Goal: Information Seeking & Learning: Learn about a topic

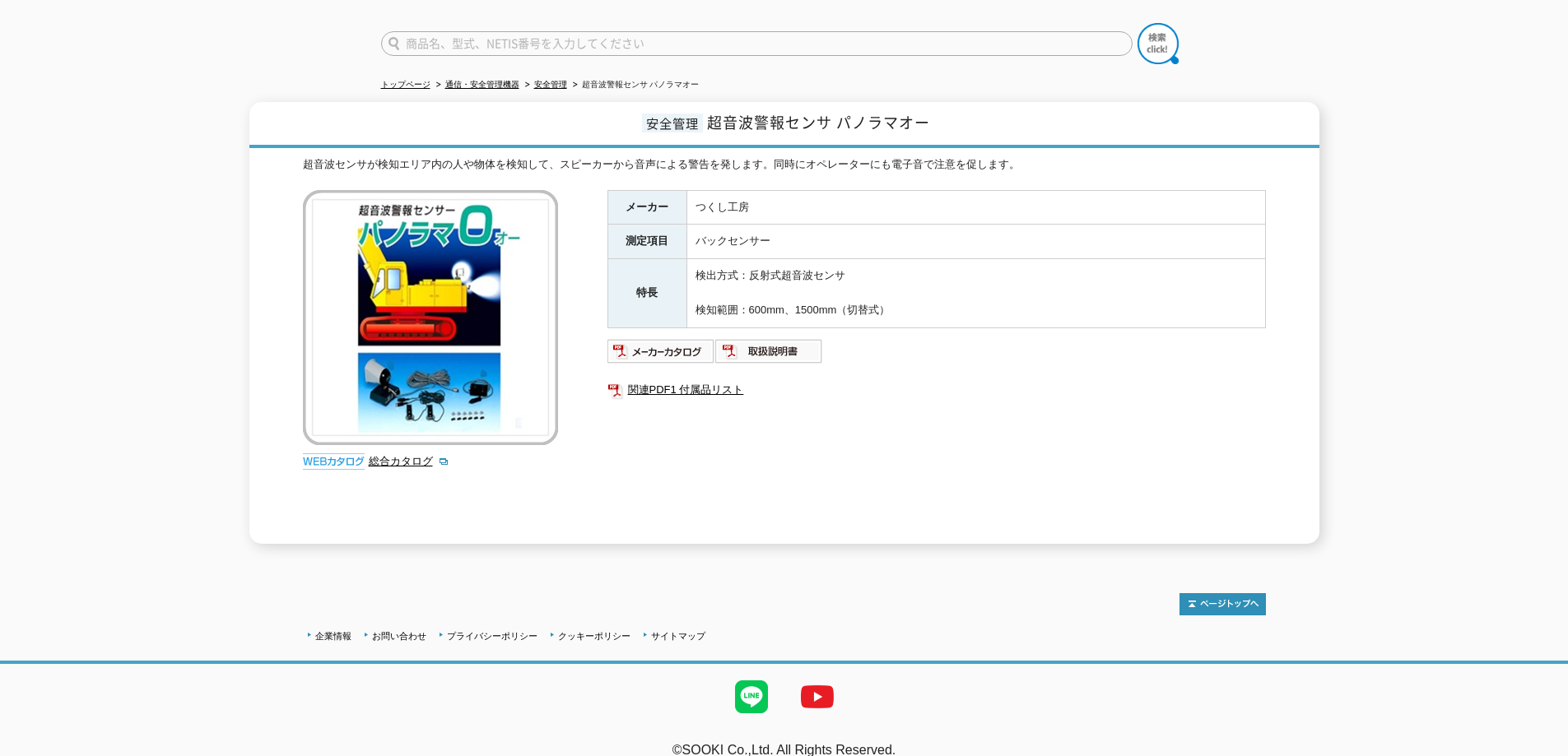
scroll to position [127, 0]
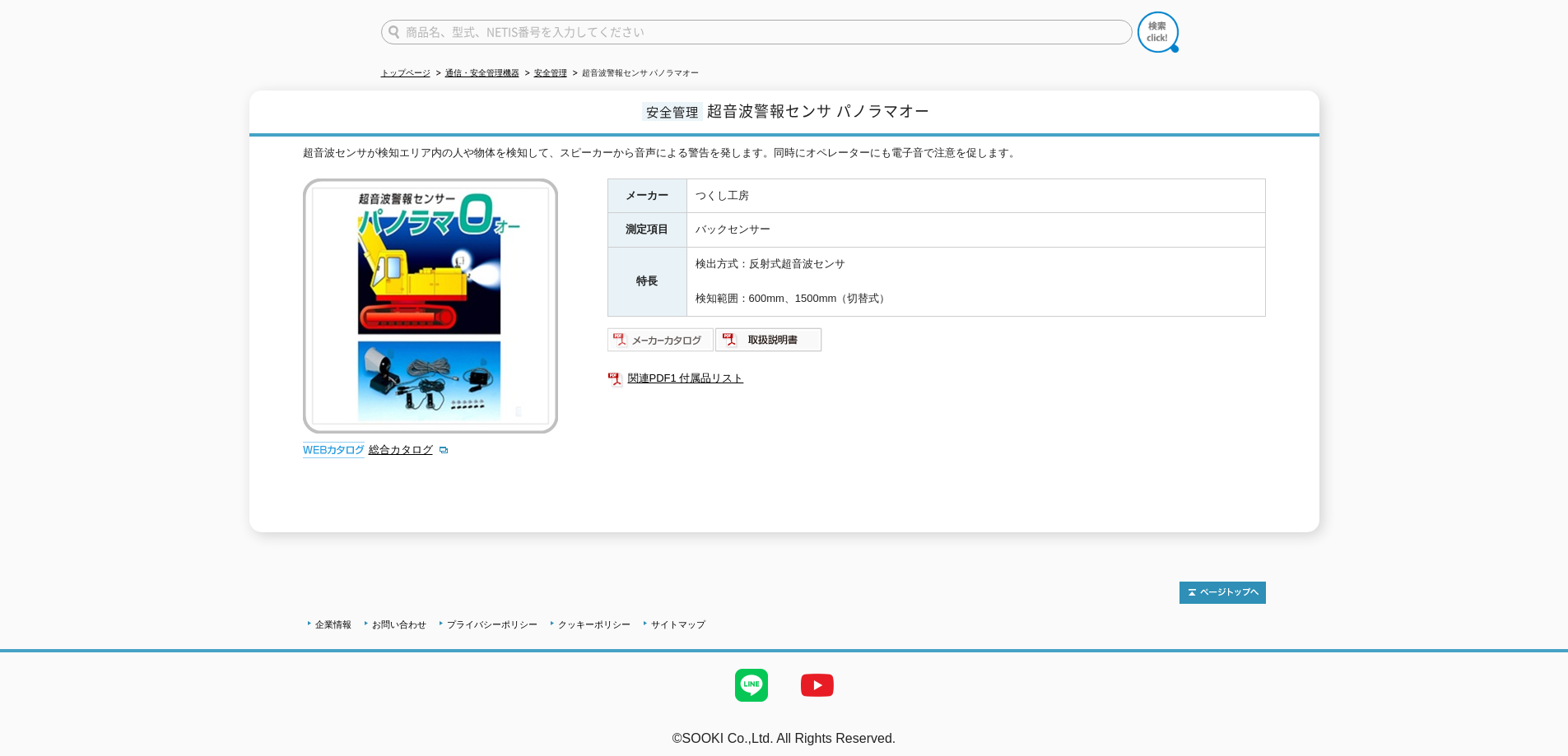
click at [687, 331] on img at bounding box center [661, 340] width 108 height 26
click at [761, 330] on img at bounding box center [769, 340] width 108 height 26
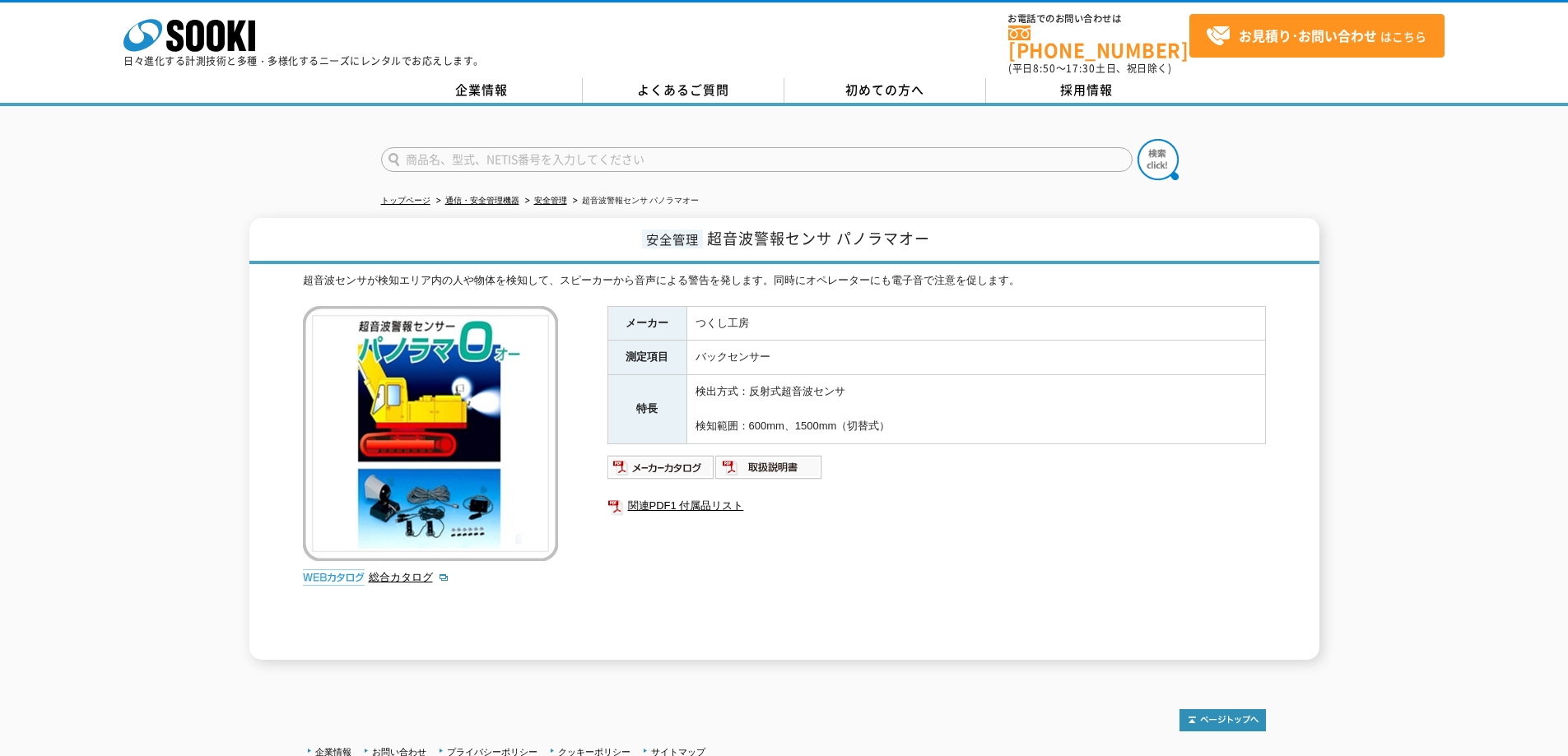
scroll to position [82, 0]
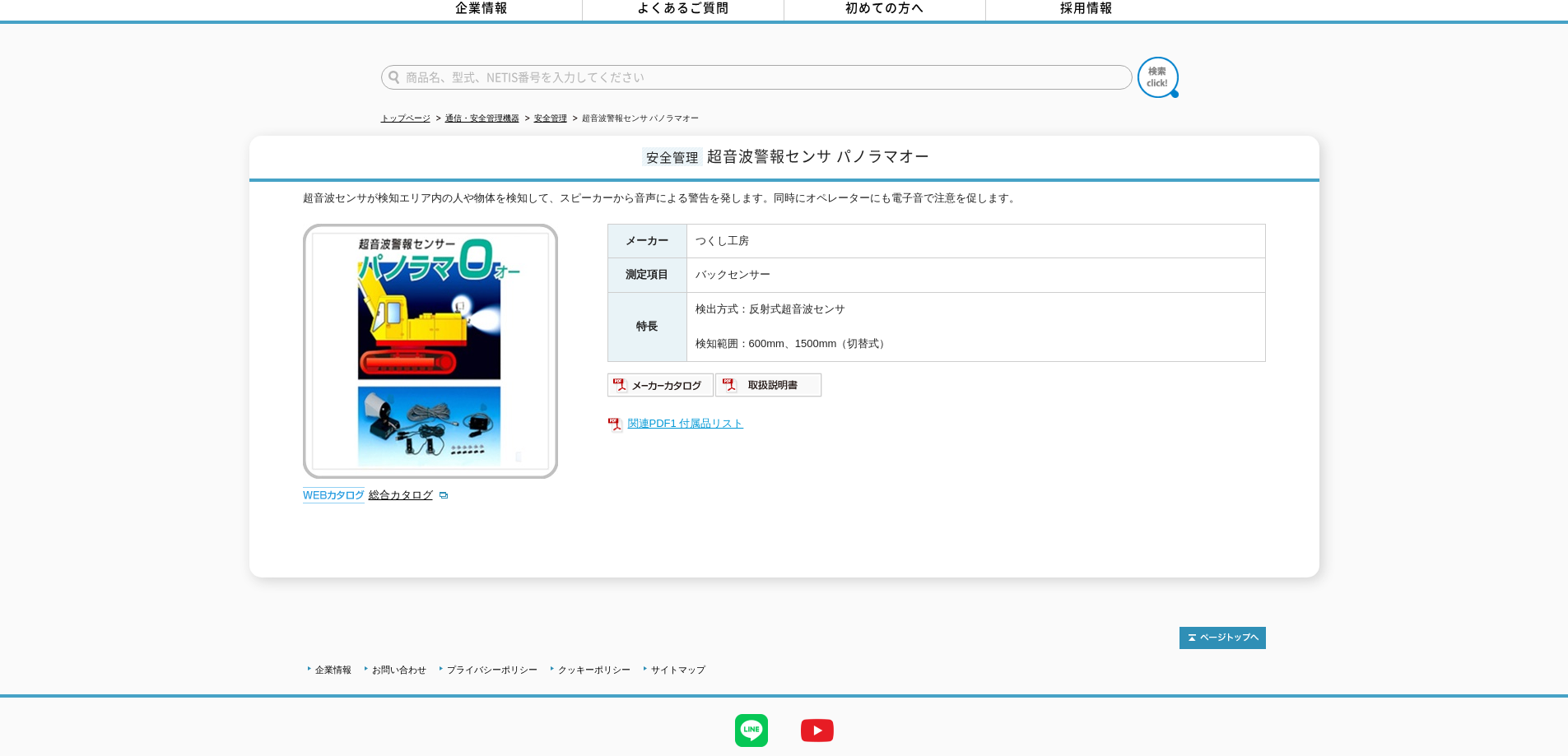
click at [717, 413] on link "関連PDF1 付属品リスト" at bounding box center [936, 423] width 658 height 21
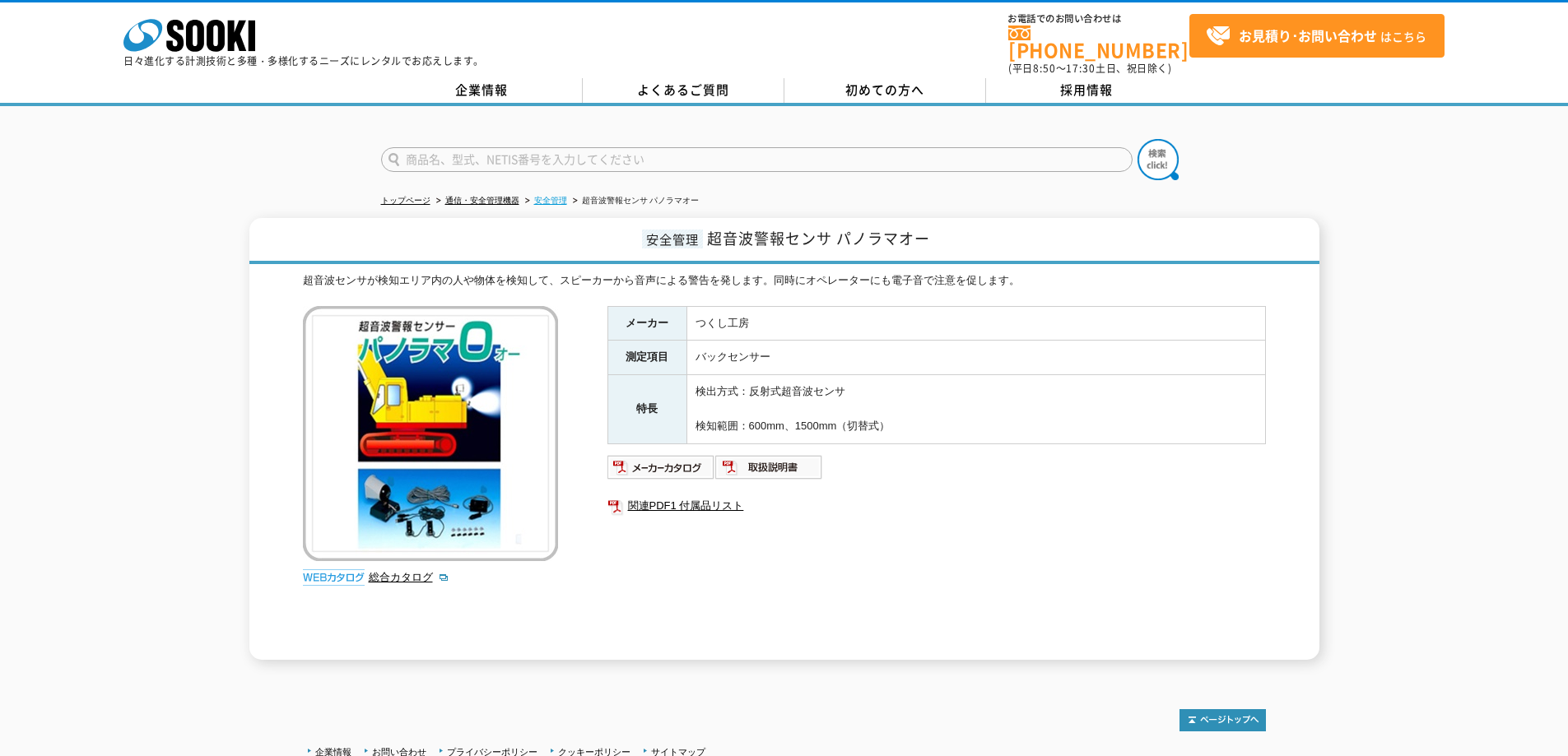
click at [553, 196] on link "安全管理" at bounding box center [550, 200] width 33 height 9
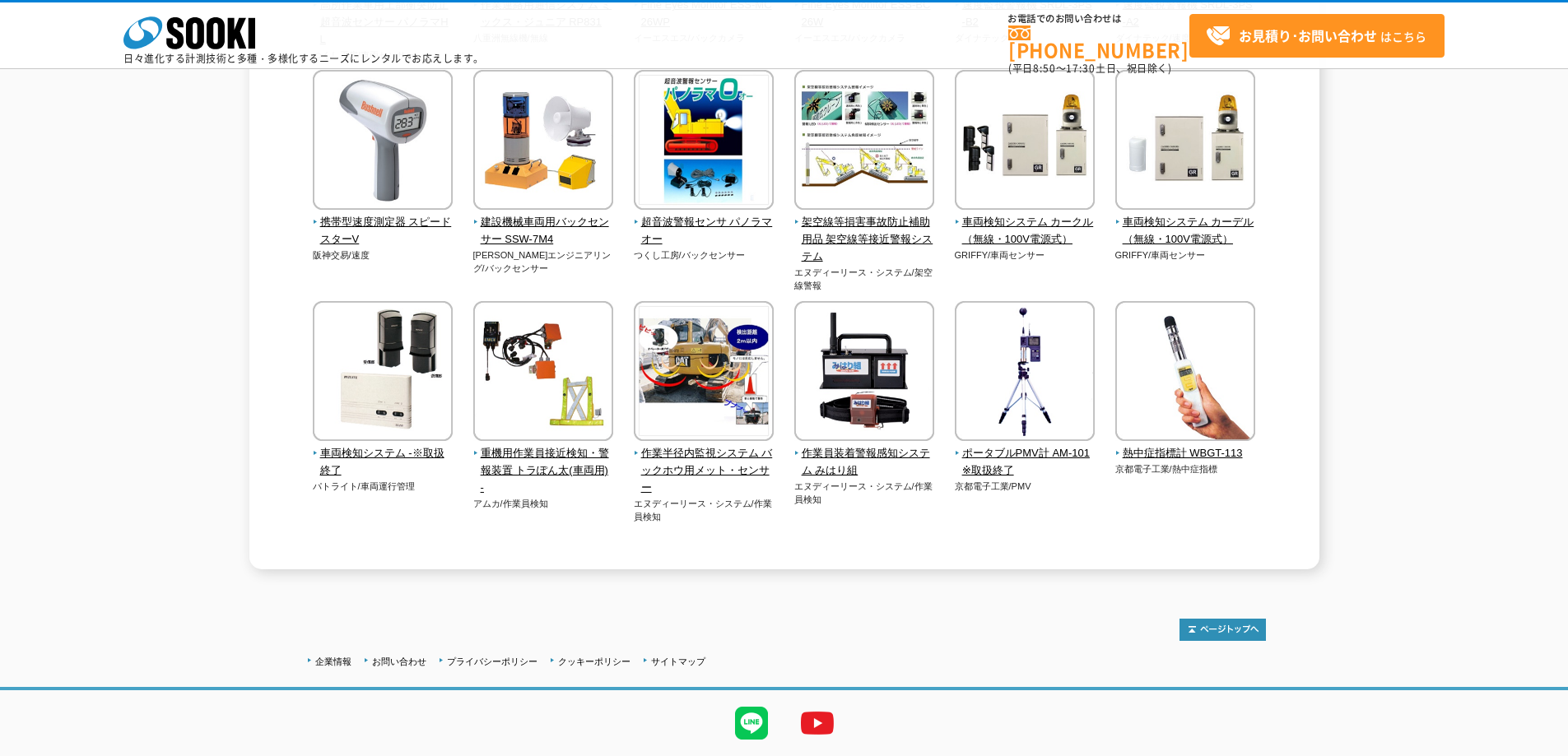
scroll to position [3316, 0]
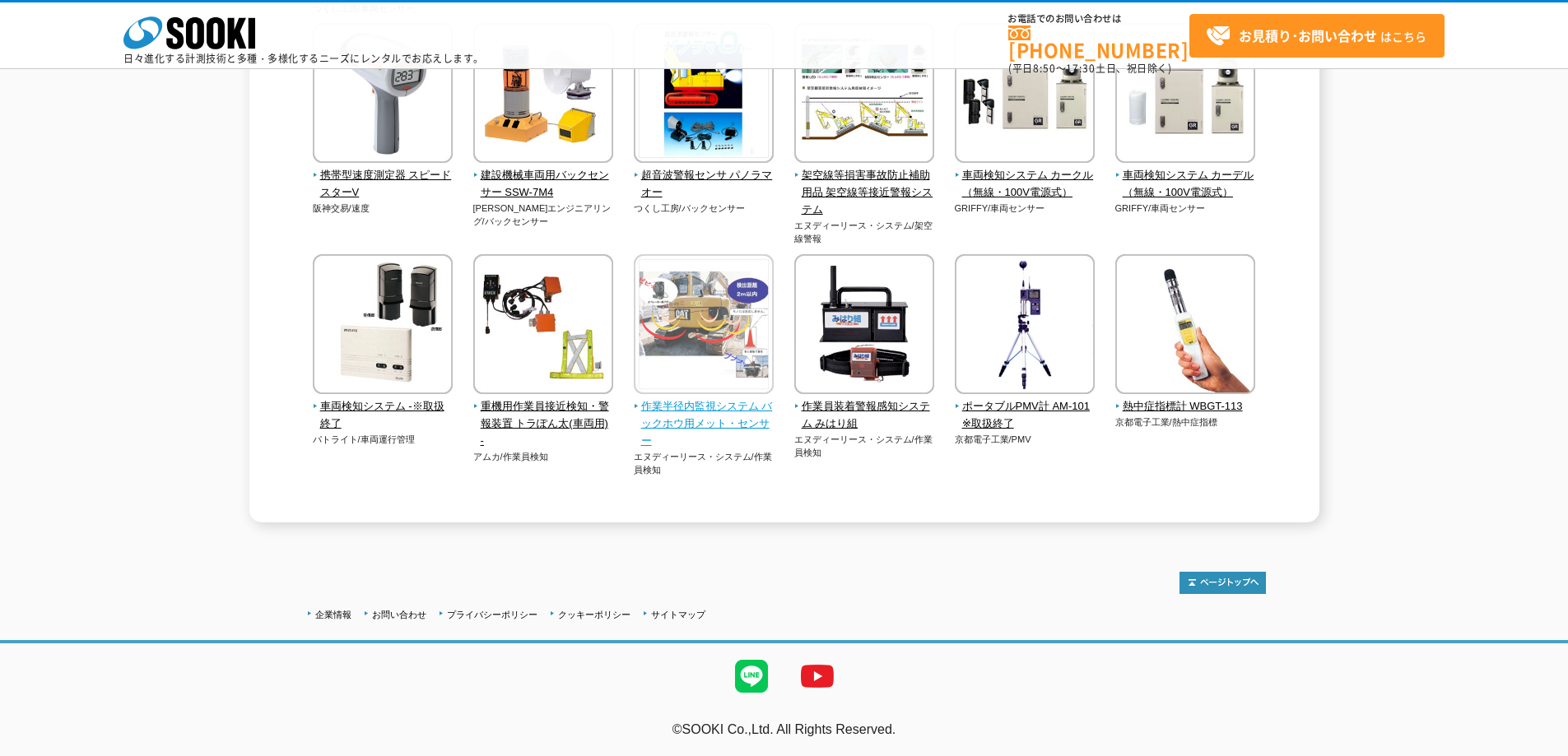
click at [713, 428] on span "作業半径内監視システム バックホウ用メット・センサー" at bounding box center [704, 424] width 141 height 51
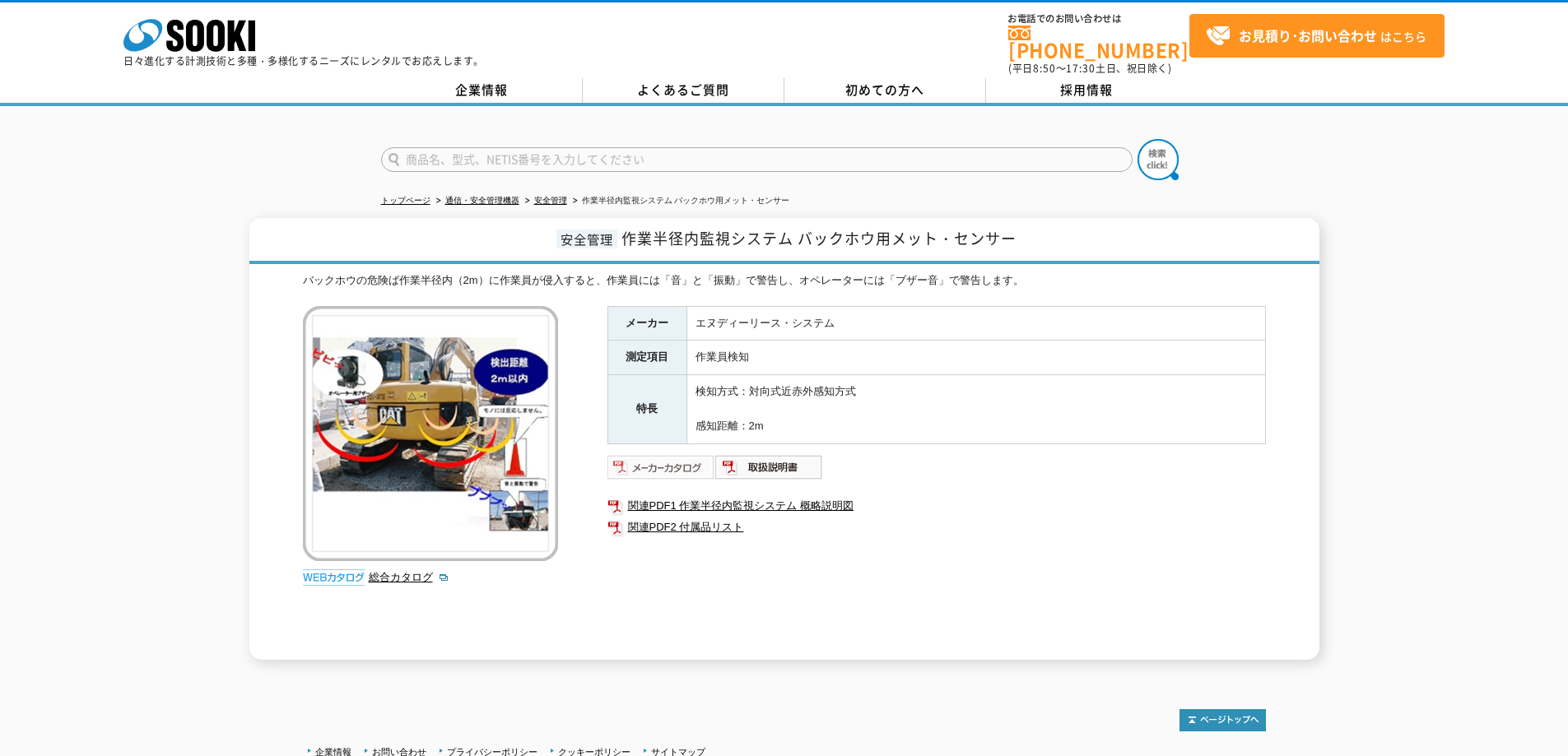
click at [666, 461] on img at bounding box center [661, 467] width 108 height 26
click at [778, 462] on img at bounding box center [769, 467] width 108 height 26
